Goal: Check status: Check status

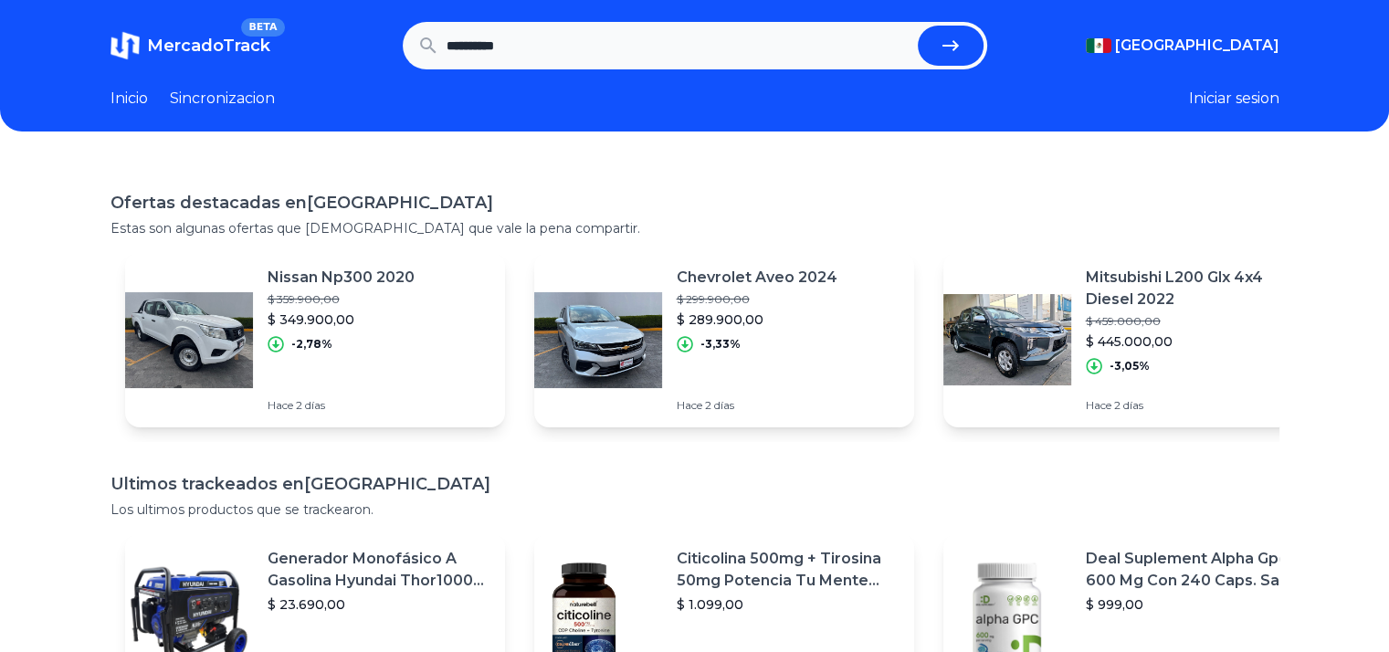
type input "**********"
click at [918, 26] on button "submit" at bounding box center [951, 46] width 66 height 40
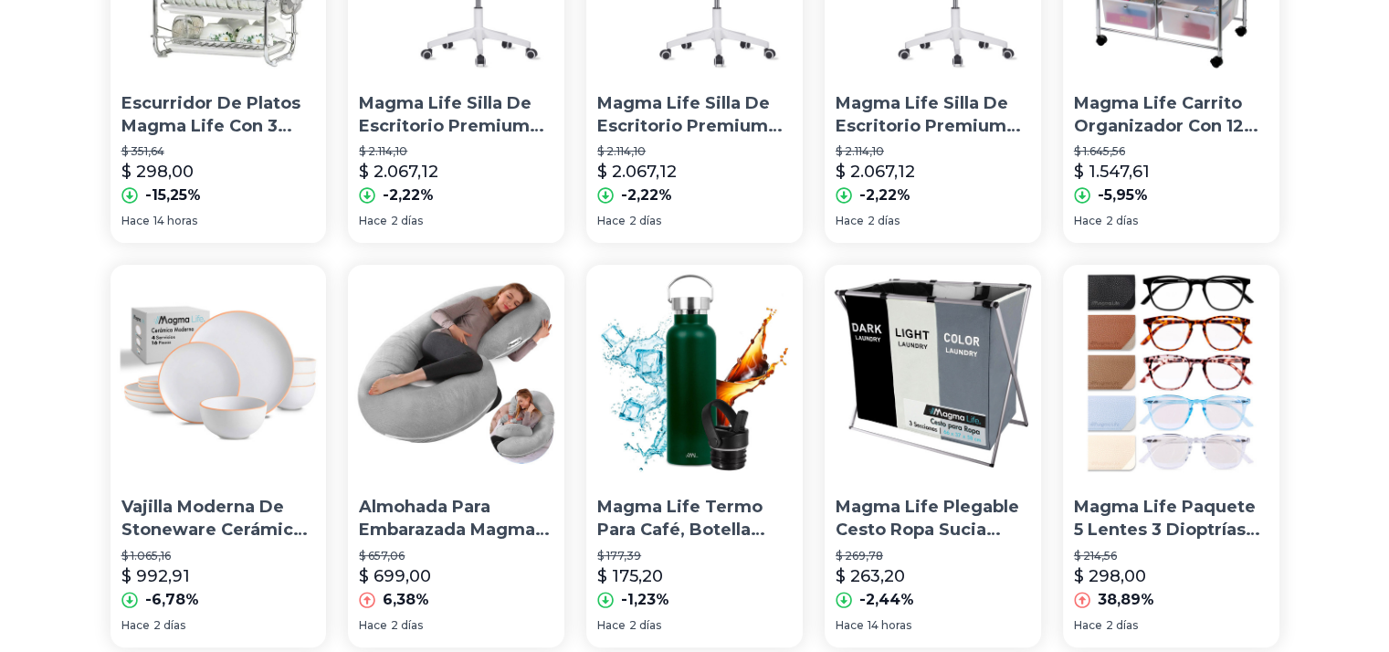
scroll to position [274, 0]
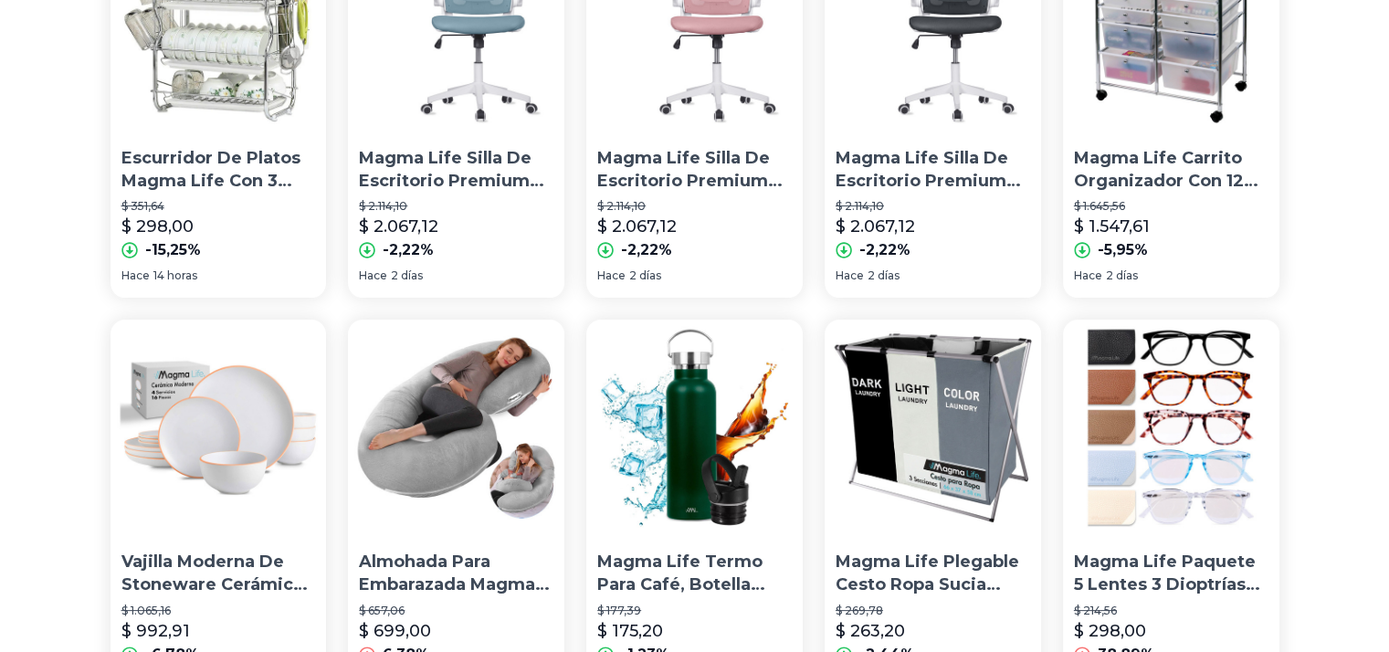
click at [905, 158] on p "Magma Life Silla De Escritorio Premium Ergonómica Cosmo Silla De Oficina Con Re…" at bounding box center [932, 170] width 194 height 46
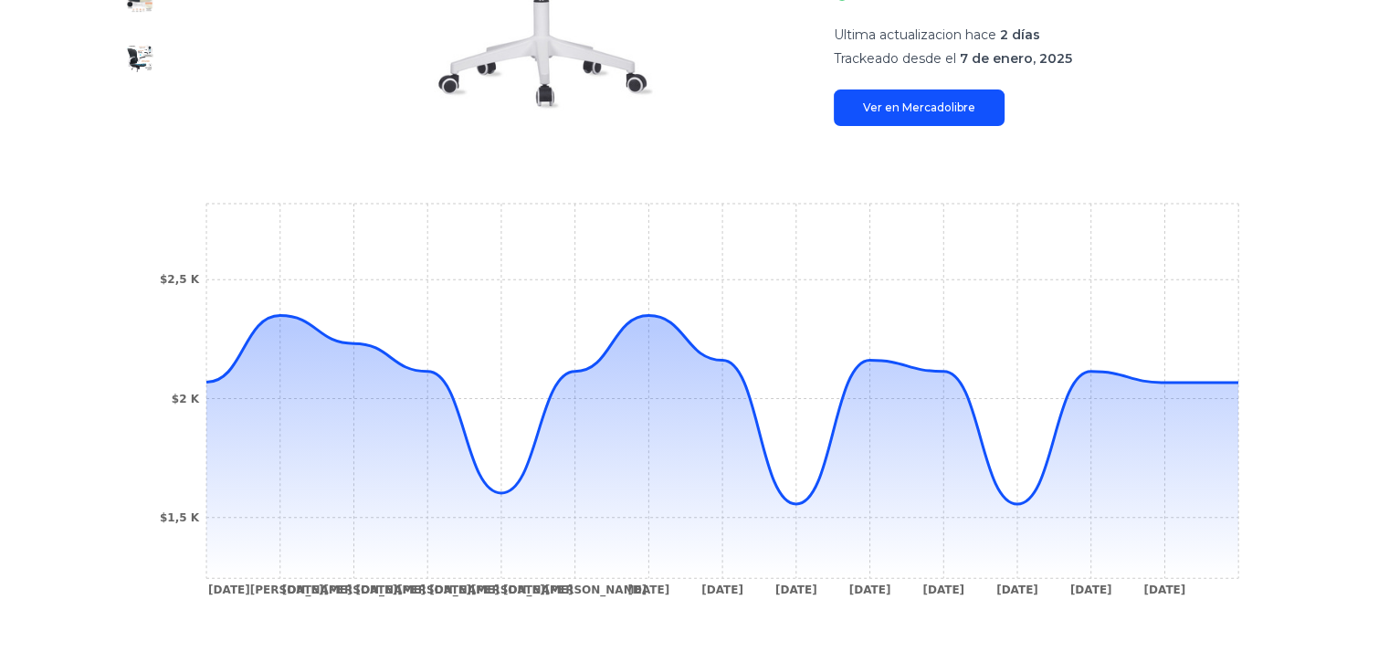
scroll to position [548, 0]
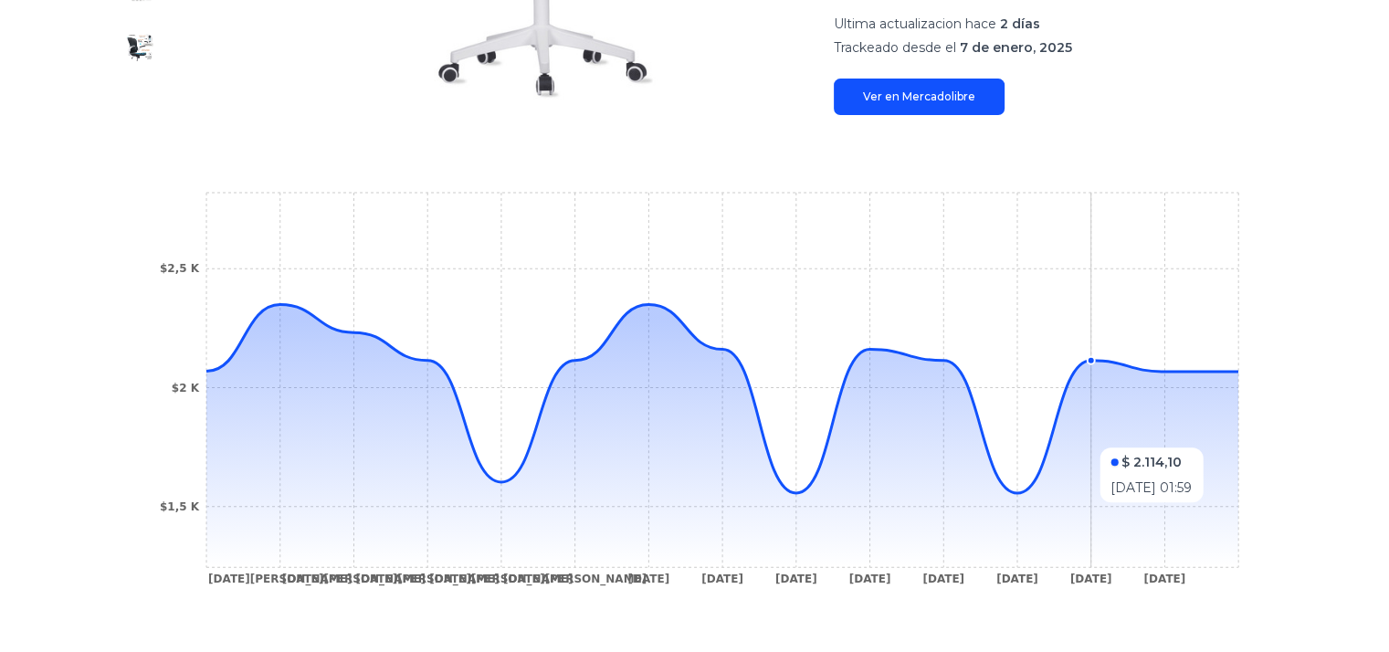
drag, startPoint x: 1085, startPoint y: 518, endPoint x: 1030, endPoint y: 506, distance: 56.1
click at [1030, 506] on icon at bounding box center [722, 435] width 1032 height 263
drag, startPoint x: 1245, startPoint y: 371, endPoint x: 1297, endPoint y: 371, distance: 51.1
click at [1296, 371] on div "Trackings Magma Life Silla De Escritorio Premium Ergonómica Cosmo Silla De Ofic…" at bounding box center [694, 139] width 1389 height 1052
click at [1300, 370] on div "Trackings Magma Life Silla De Escritorio Premium Ergonómica Cosmo Silla De Ofic…" at bounding box center [694, 139] width 1389 height 1052
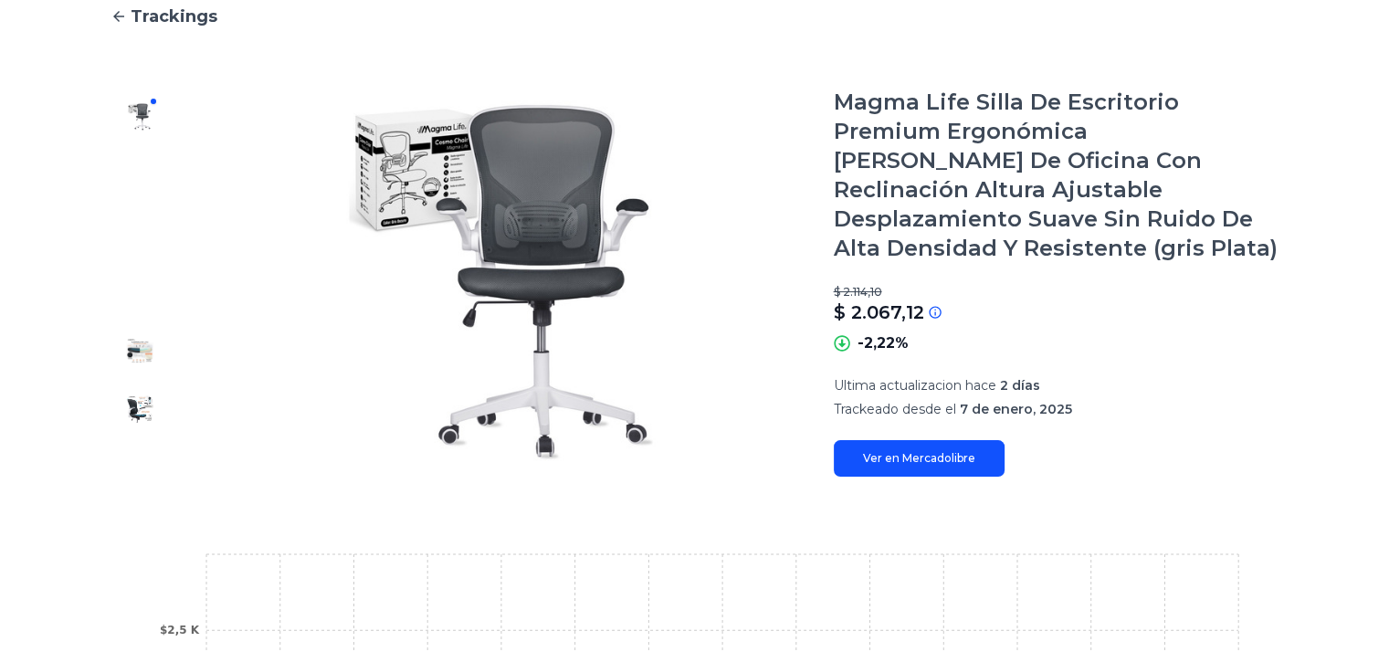
scroll to position [183, 0]
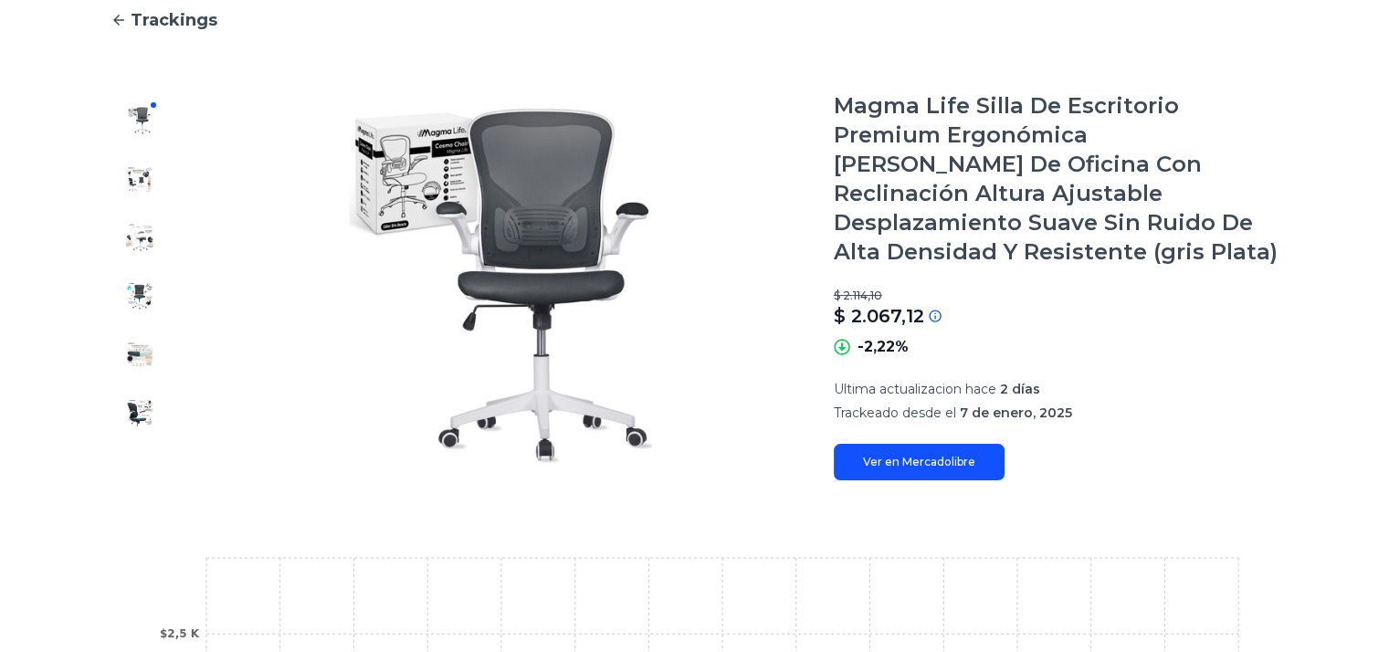
drag, startPoint x: 58, startPoint y: 41, endPoint x: 78, endPoint y: 32, distance: 21.2
type input "**********"
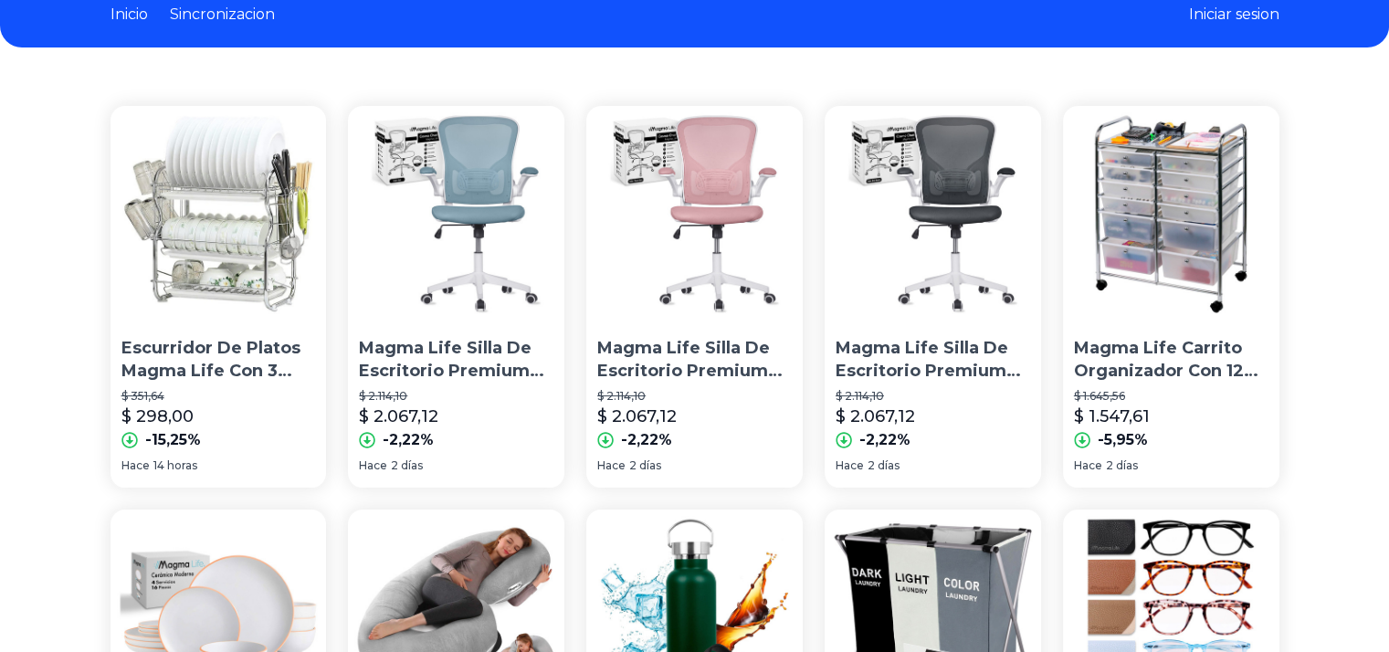
scroll to position [91, 0]
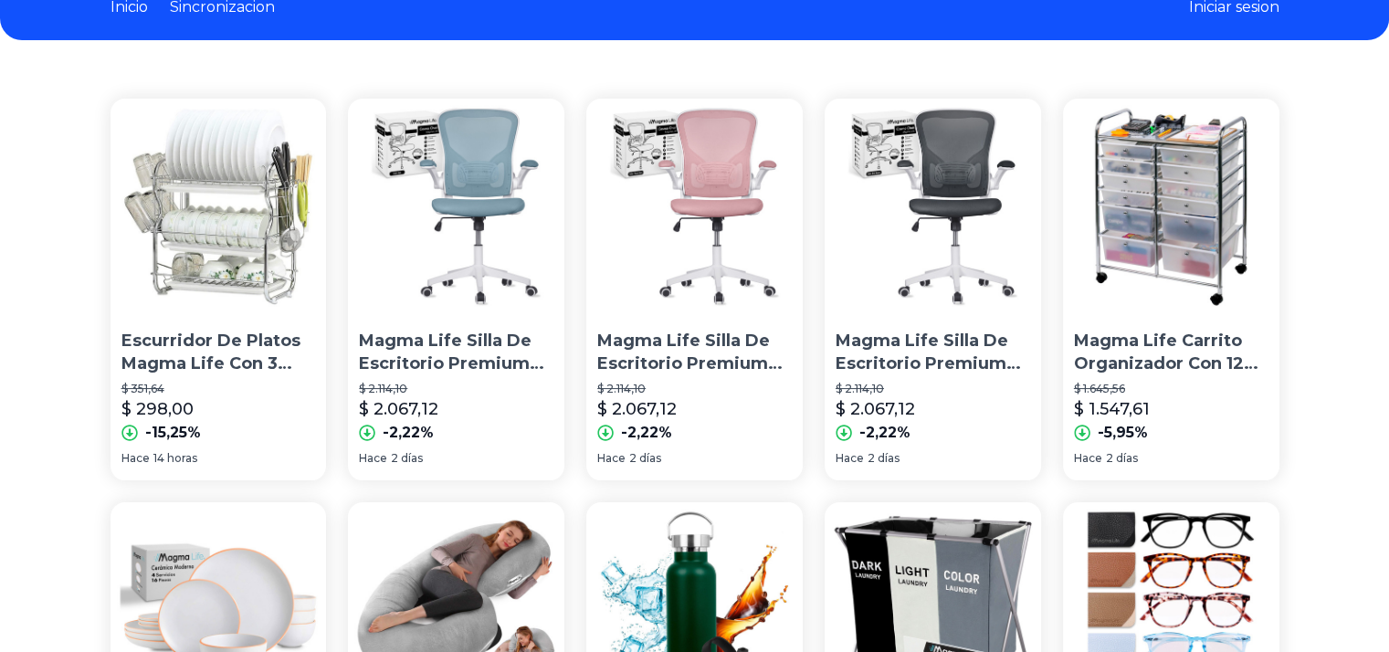
click at [472, 304] on img at bounding box center [456, 207] width 216 height 216
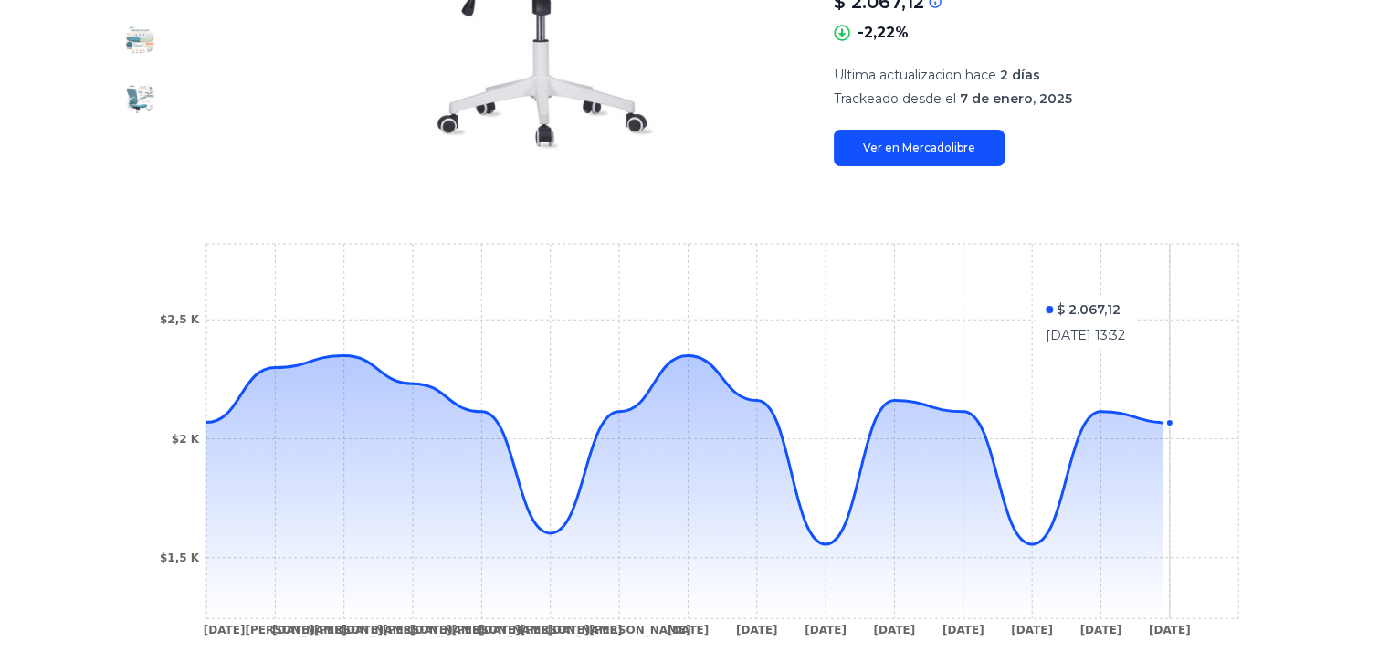
scroll to position [548, 0]
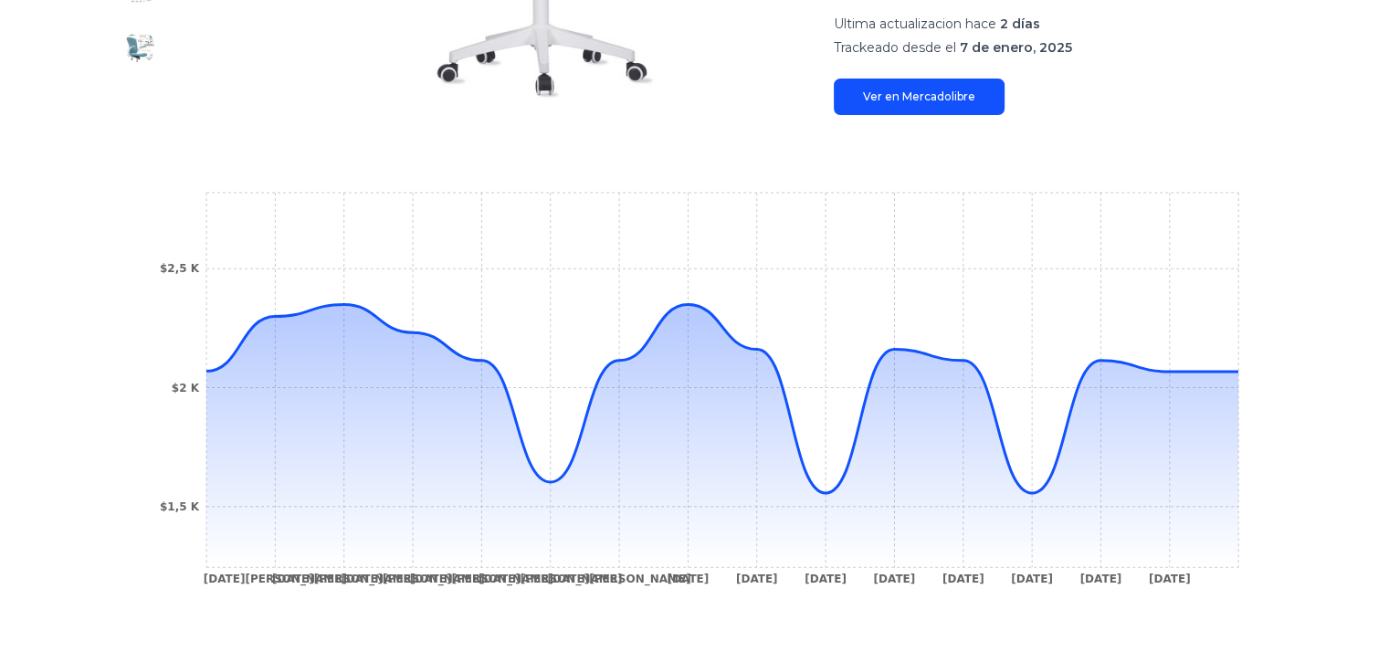
type input "**********"
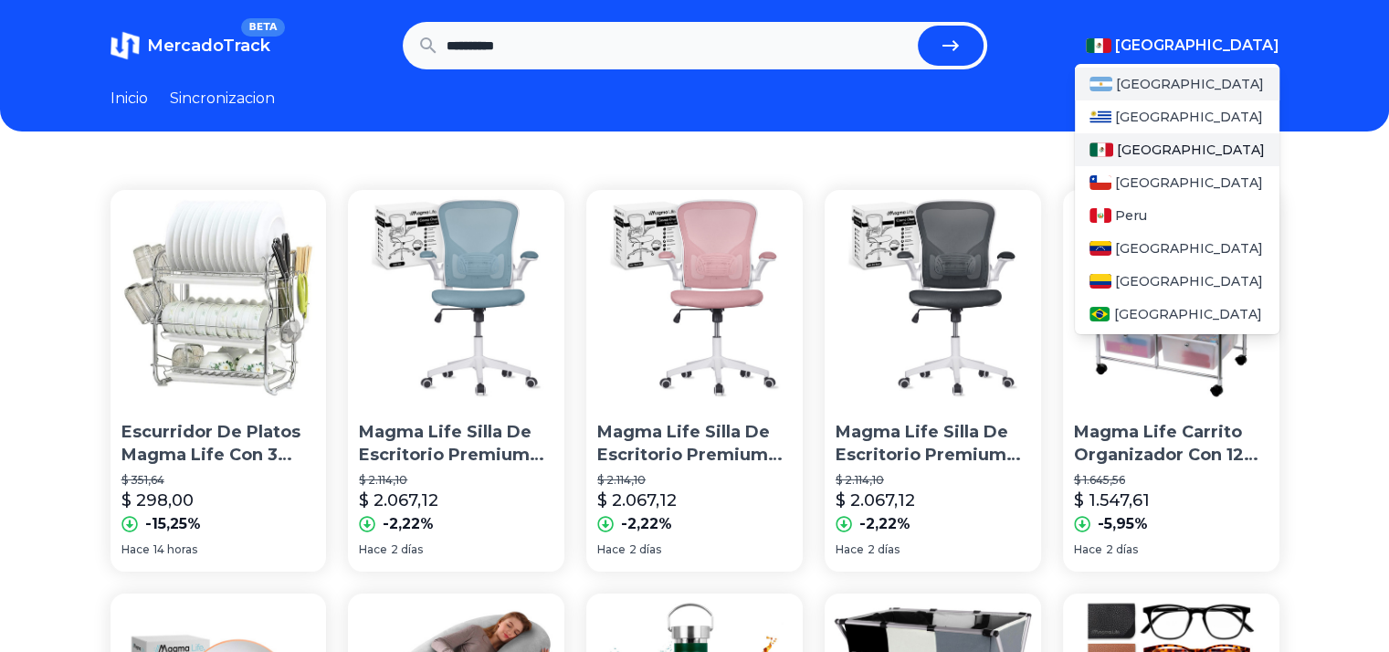
click at [1180, 83] on span "[GEOGRAPHIC_DATA]" at bounding box center [1190, 84] width 148 height 18
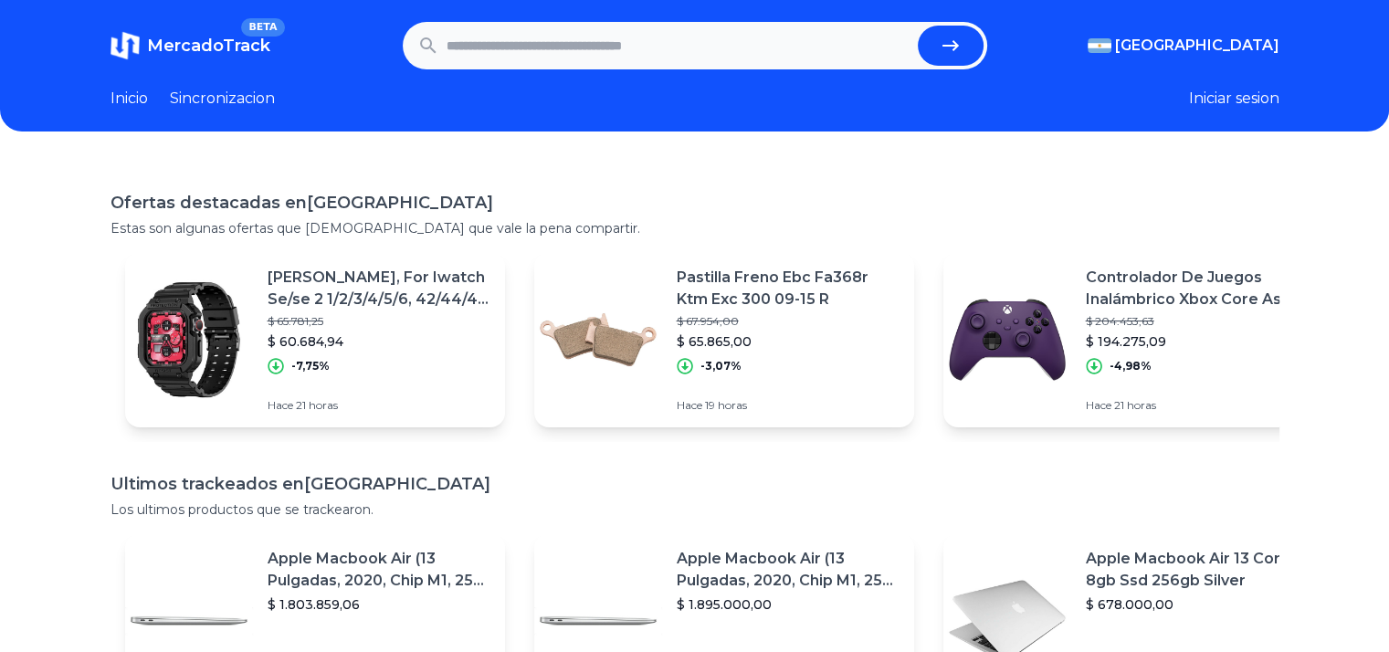
click at [635, 35] on input "text" at bounding box center [678, 46] width 464 height 40
type input "**********"
click at [918, 26] on button "submit" at bounding box center [951, 46] width 66 height 40
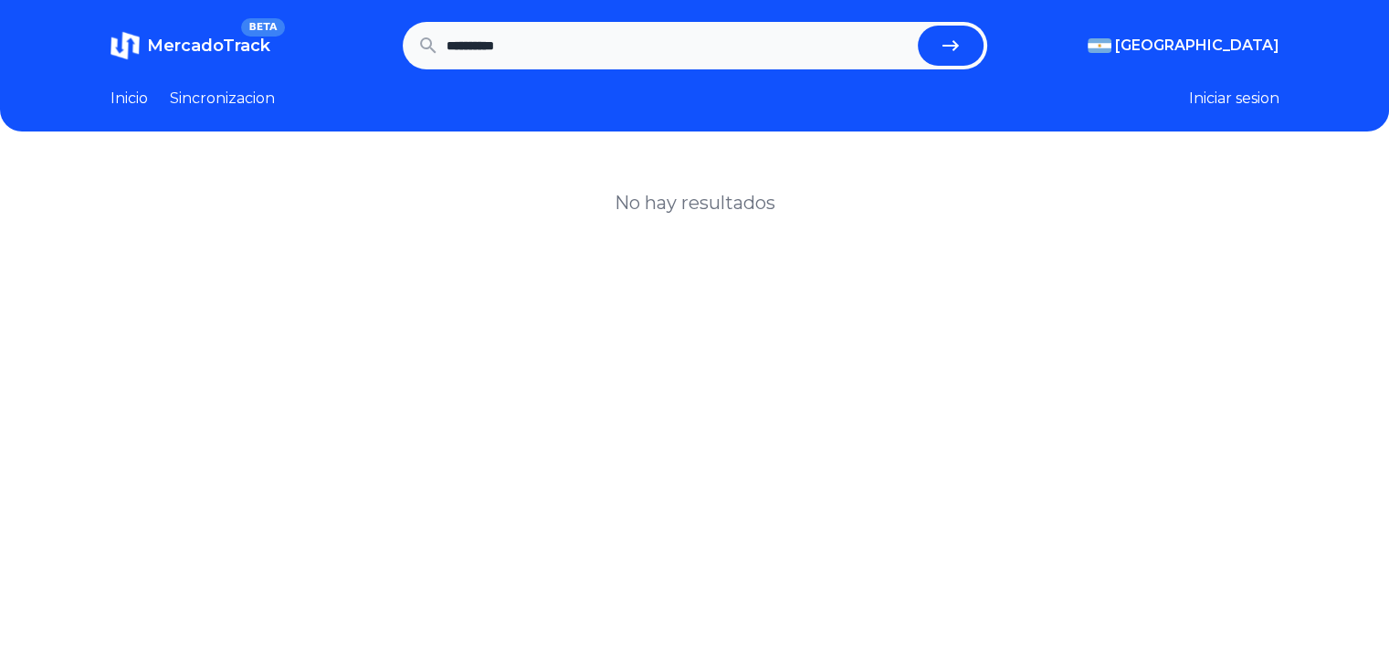
click at [961, 32] on button "submit" at bounding box center [951, 46] width 66 height 40
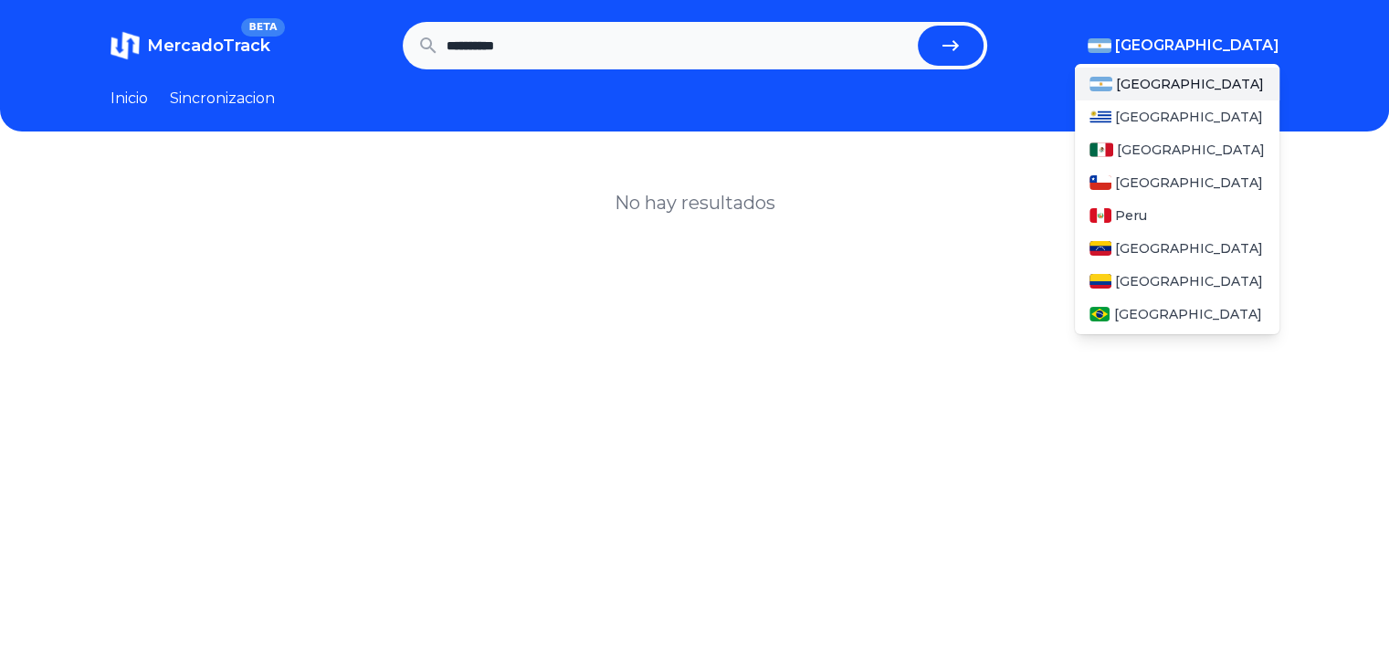
click at [1213, 48] on span "[GEOGRAPHIC_DATA]" at bounding box center [1197, 46] width 164 height 22
click at [1136, 151] on span "[GEOGRAPHIC_DATA]" at bounding box center [1191, 150] width 148 height 18
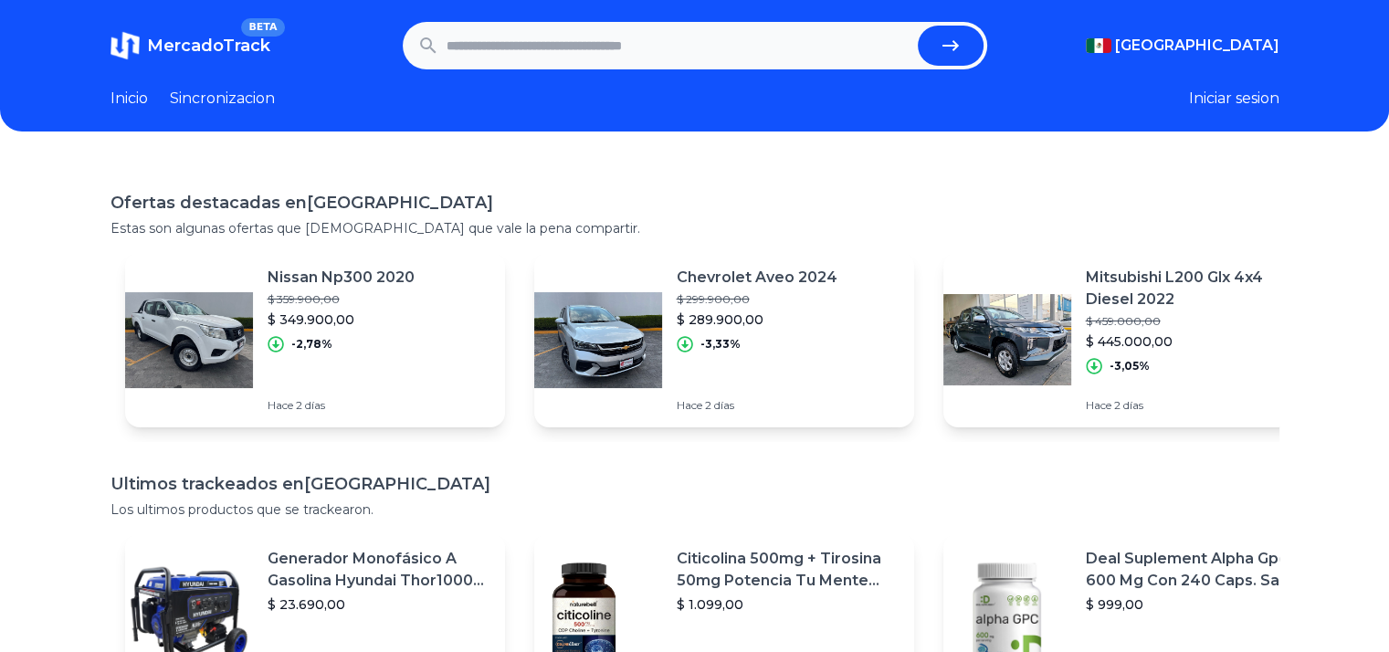
click at [712, 47] on input "text" at bounding box center [678, 46] width 464 height 40
type input "**********"
click at [918, 26] on button "submit" at bounding box center [951, 46] width 66 height 40
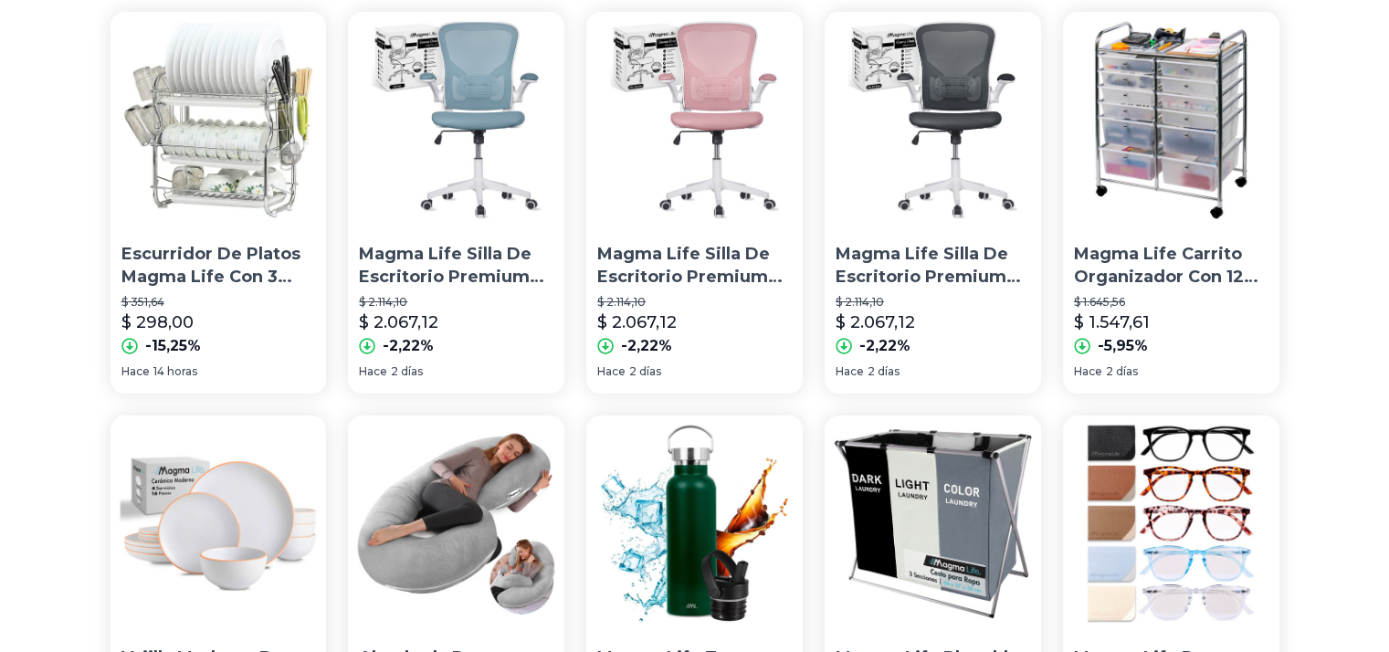
scroll to position [183, 0]
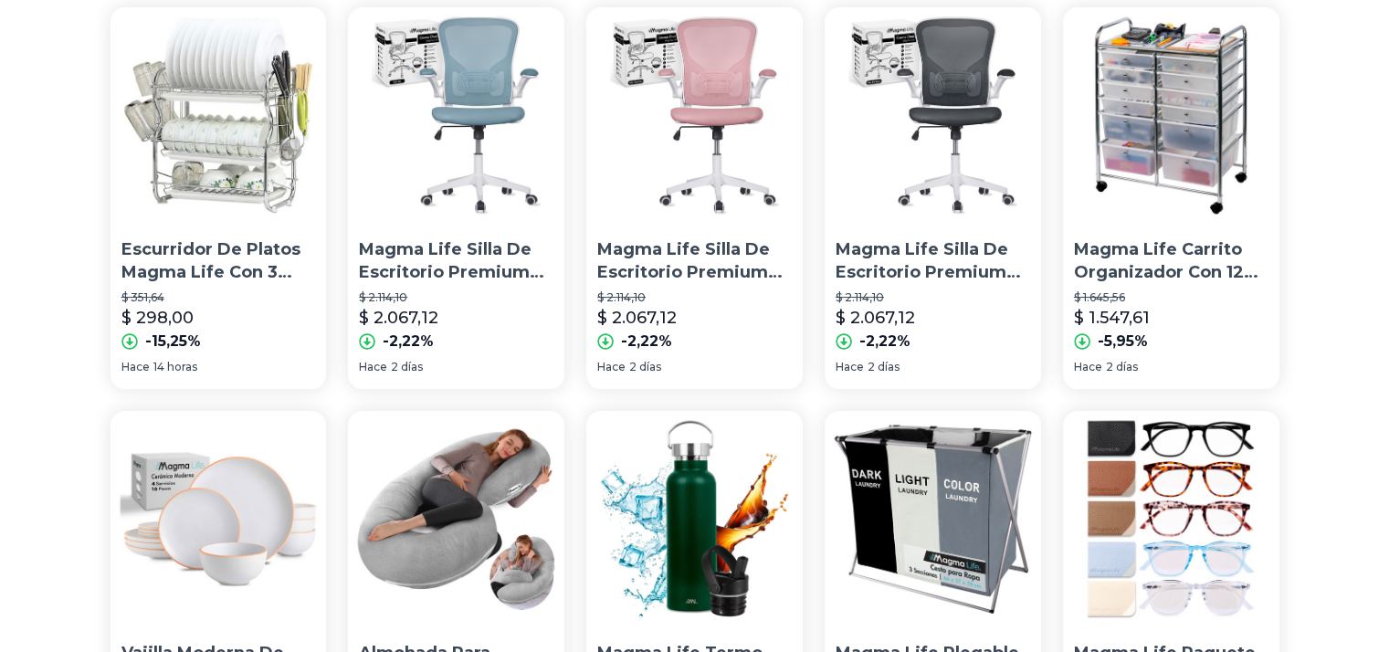
click at [224, 267] on p "Escurridor De Platos Magma Life Con 3 Niveles, Soporte Para Utensilios De Cocin…" at bounding box center [218, 261] width 194 height 46
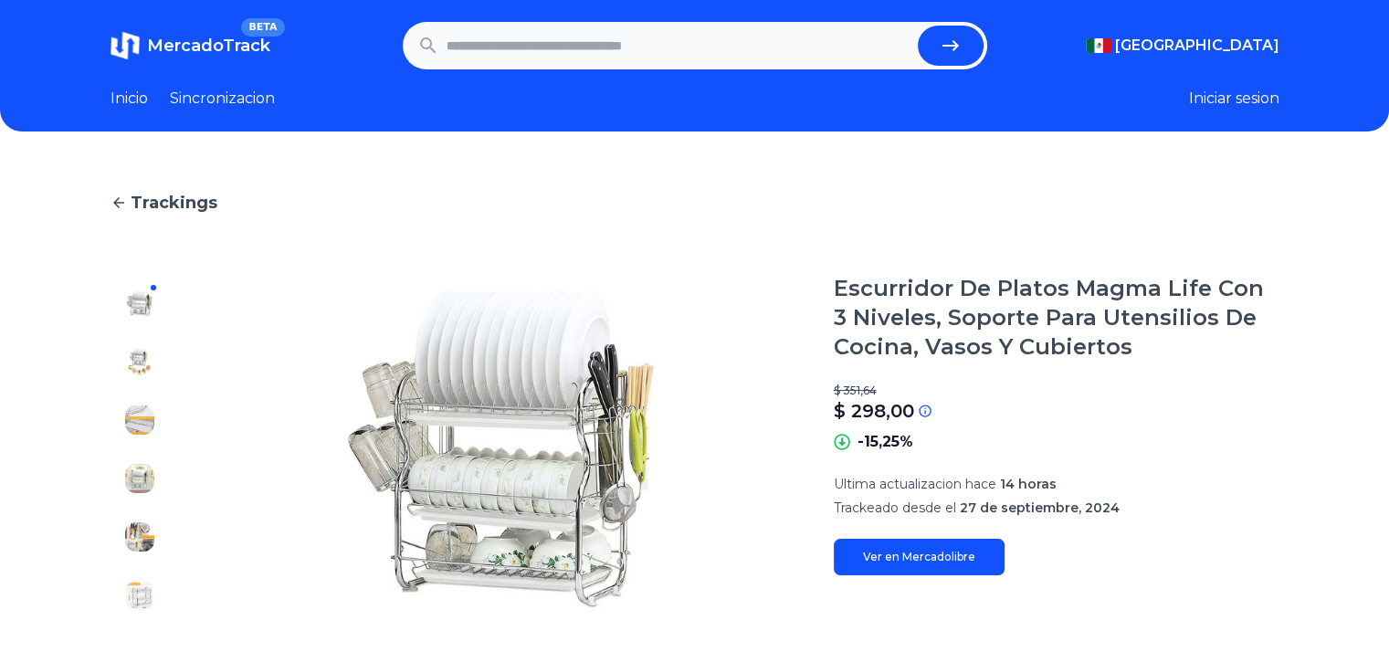
click at [259, 22] on span "BETA" at bounding box center [262, 27] width 43 height 18
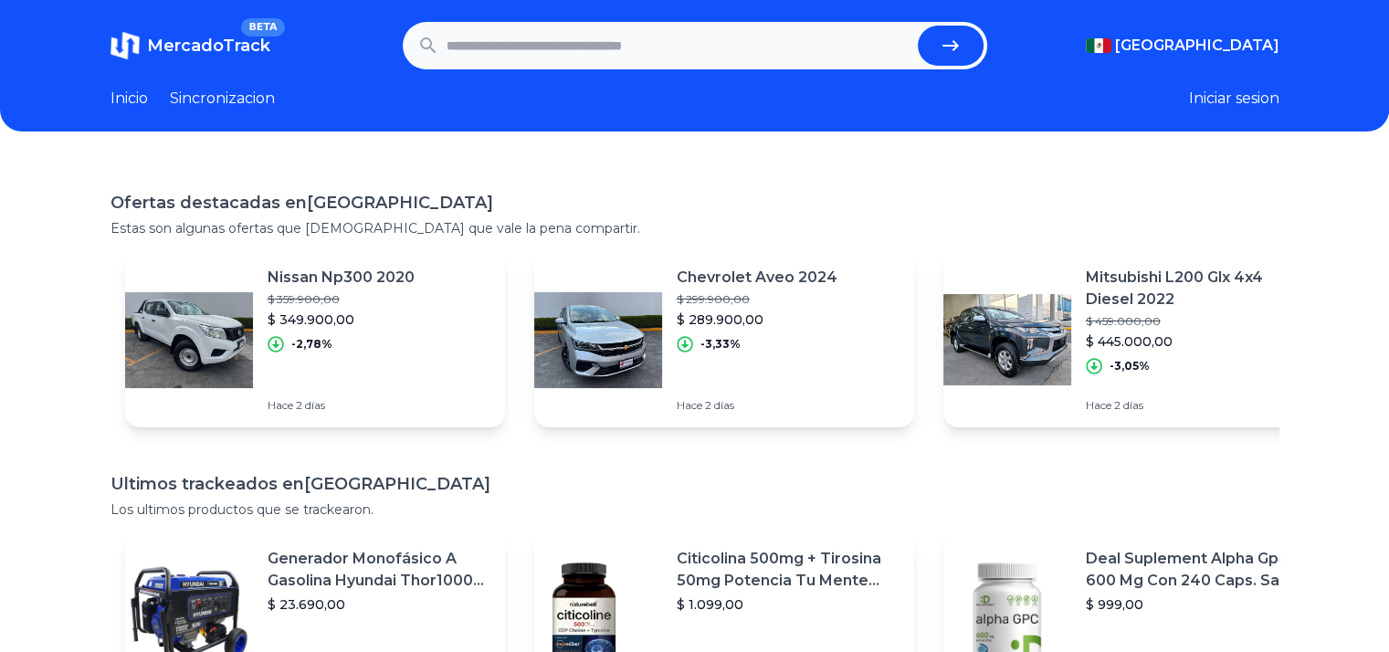
drag, startPoint x: 367, startPoint y: 77, endPoint x: 367, endPoint y: 63, distance: 13.7
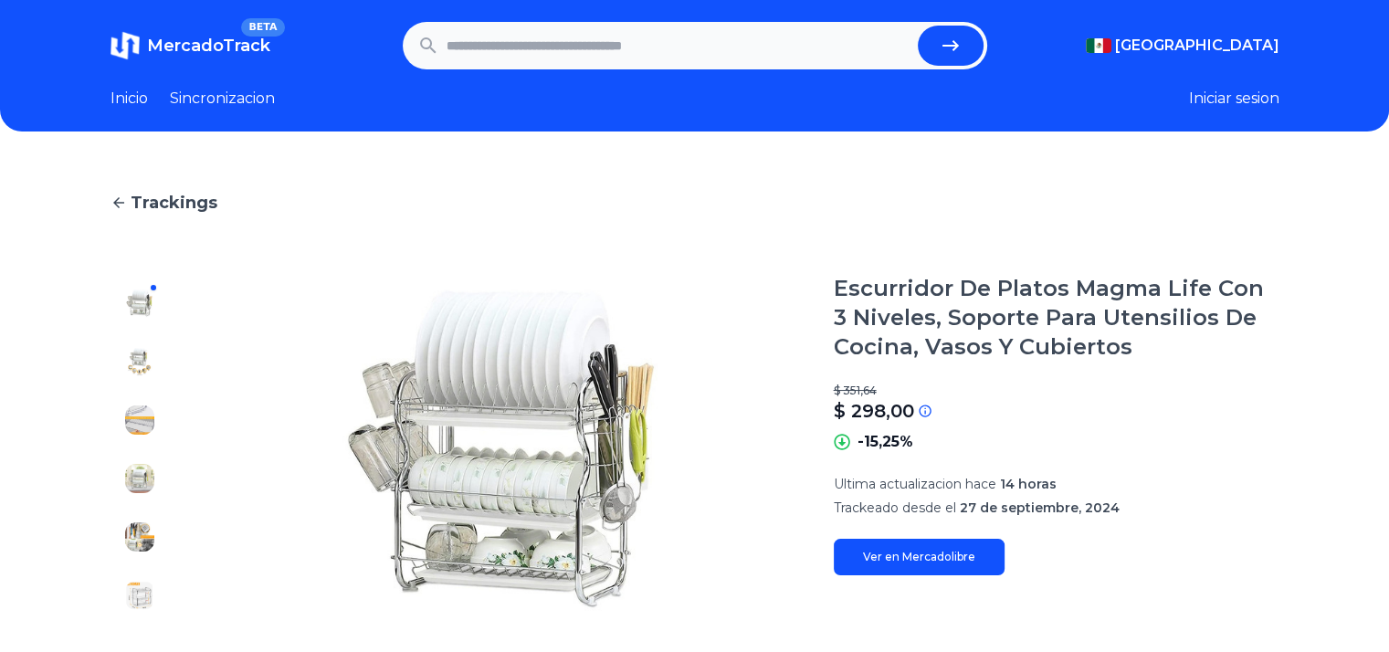
type input "**********"
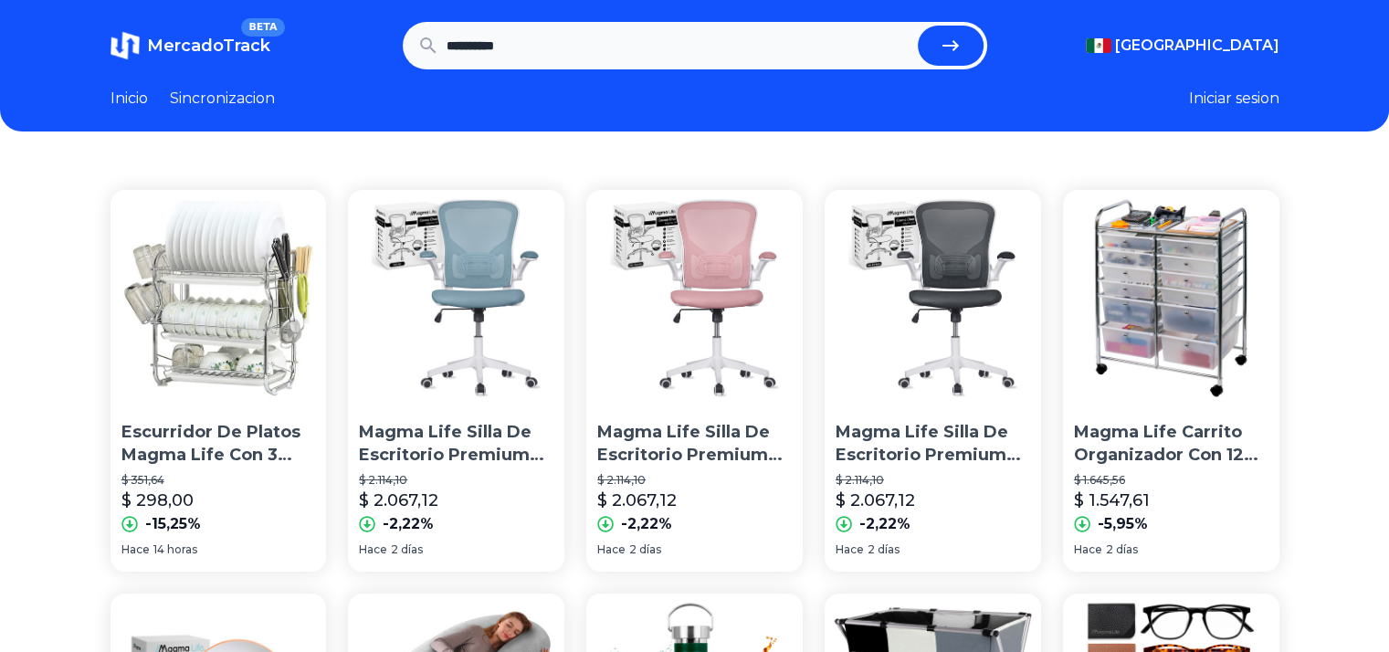
scroll to position [183, 0]
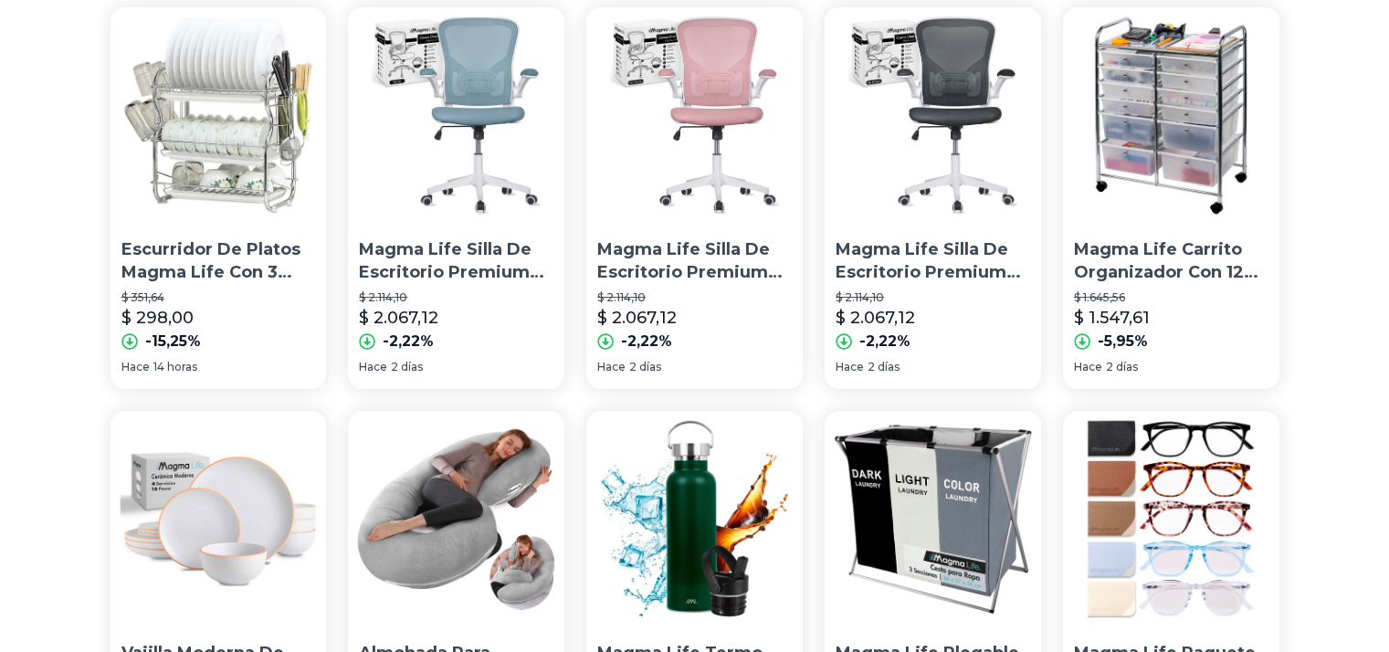
click at [521, 174] on img at bounding box center [456, 115] width 216 height 216
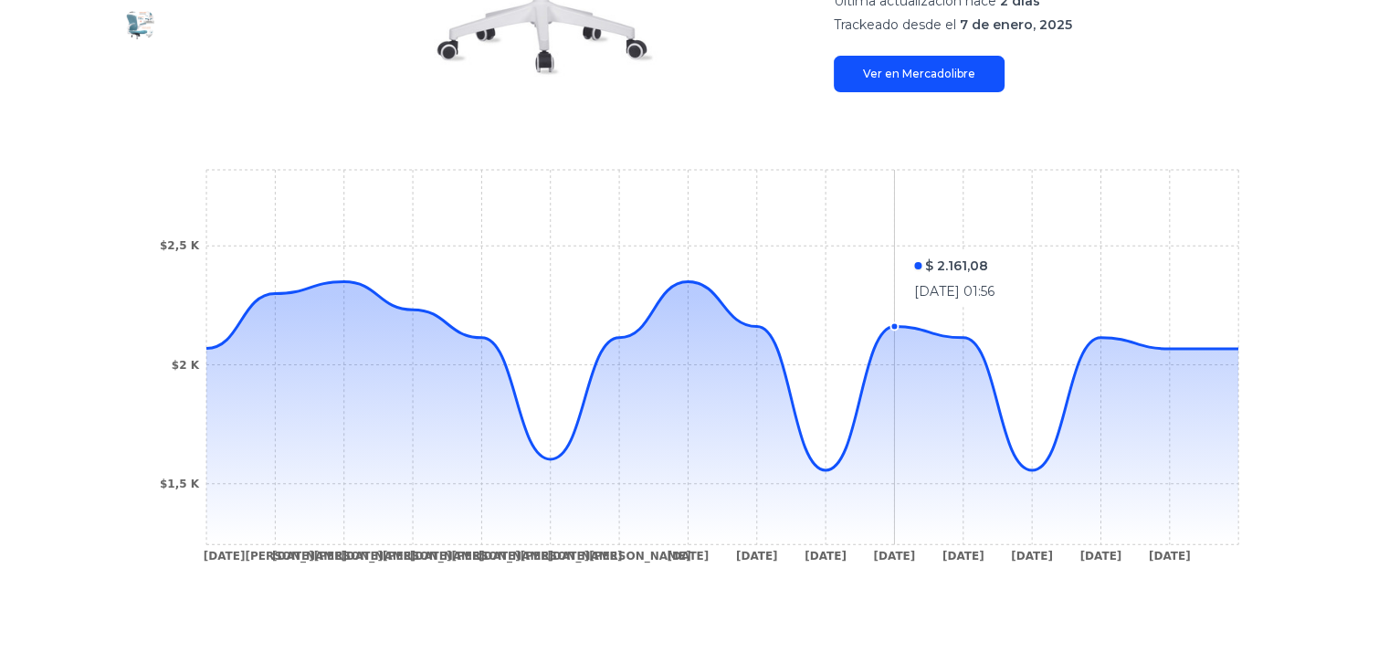
scroll to position [639, 0]
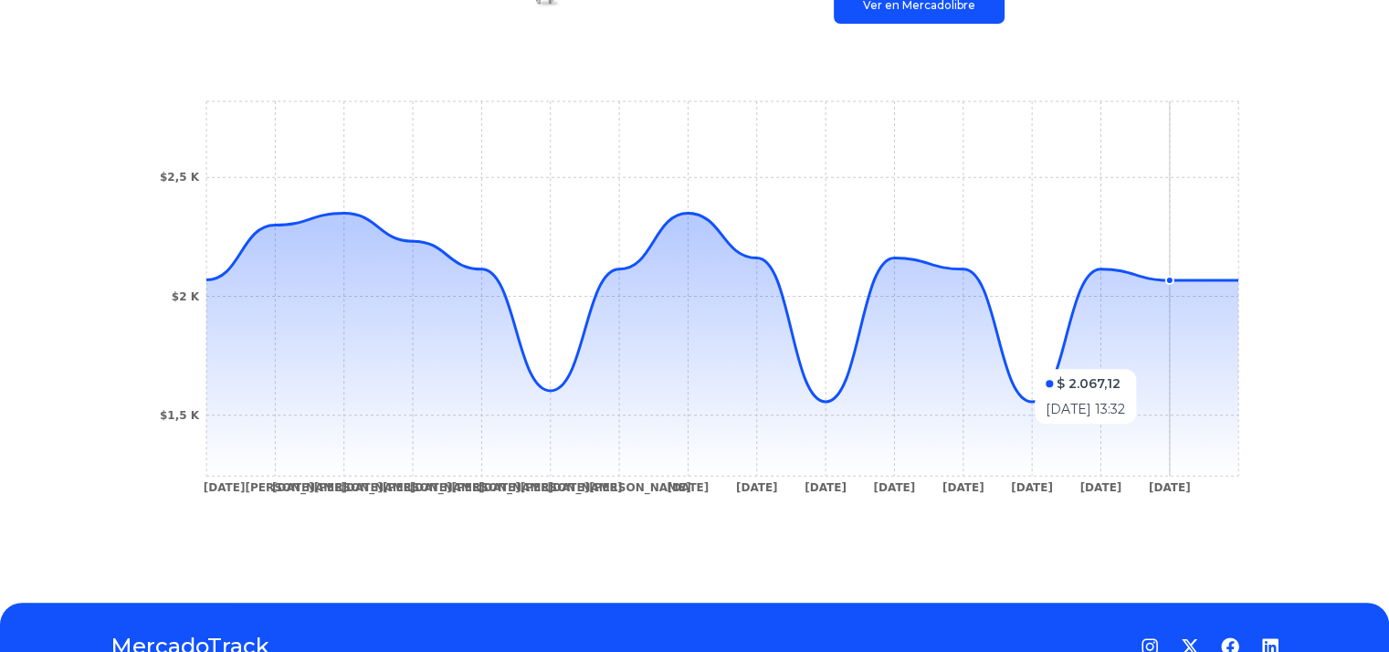
drag, startPoint x: 1047, startPoint y: 439, endPoint x: 1207, endPoint y: 433, distance: 159.9
click at [1207, 433] on icon at bounding box center [722, 344] width 1032 height 263
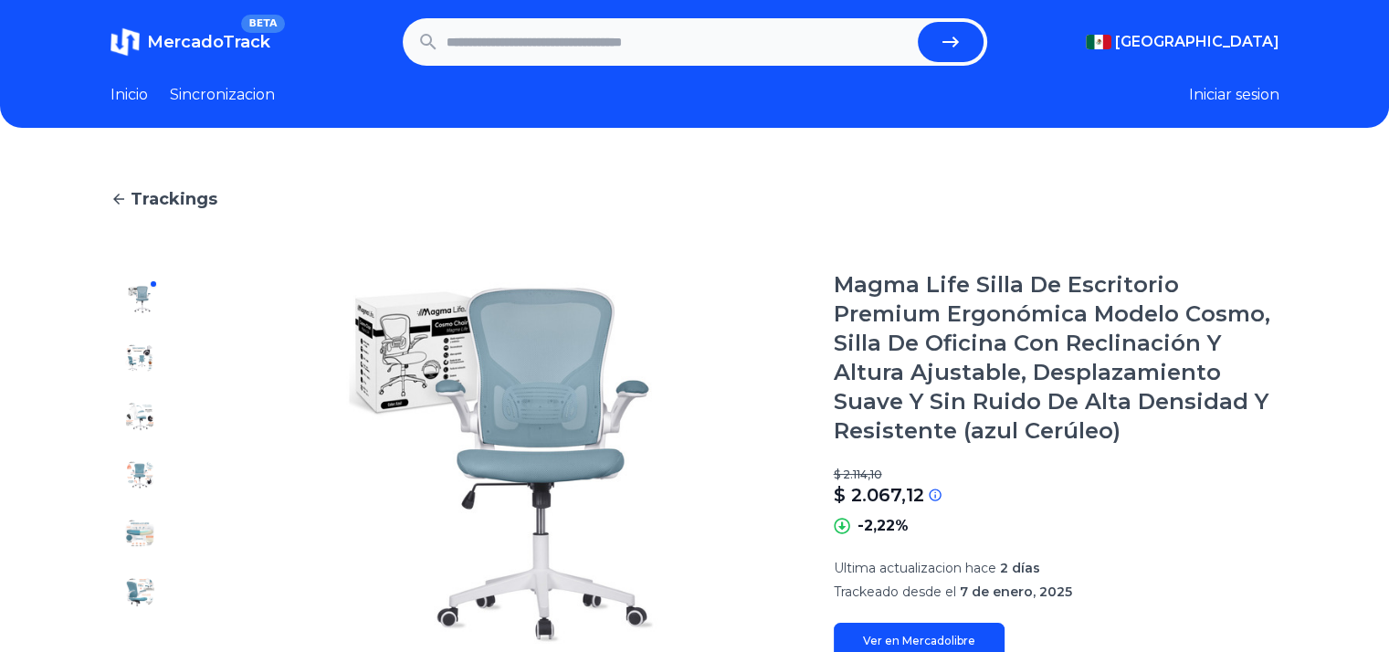
scroll to position [0, 0]
